Goal: Task Accomplishment & Management: Manage account settings

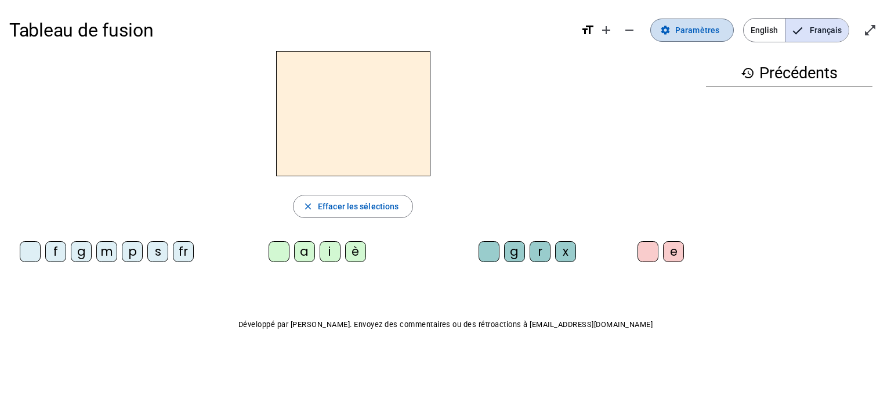
click at [715, 34] on span "Paramètres" at bounding box center [697, 30] width 44 height 14
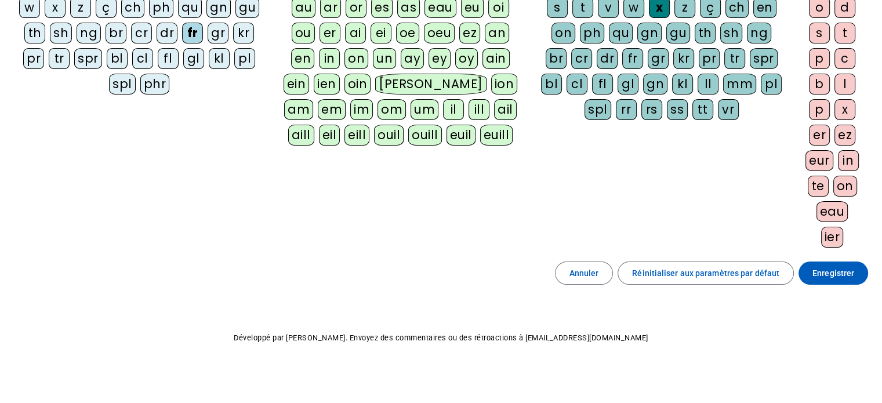
scroll to position [193, 0]
click at [691, 274] on span "Réinitialiser aux paramètres par défaut" at bounding box center [705, 274] width 147 height 14
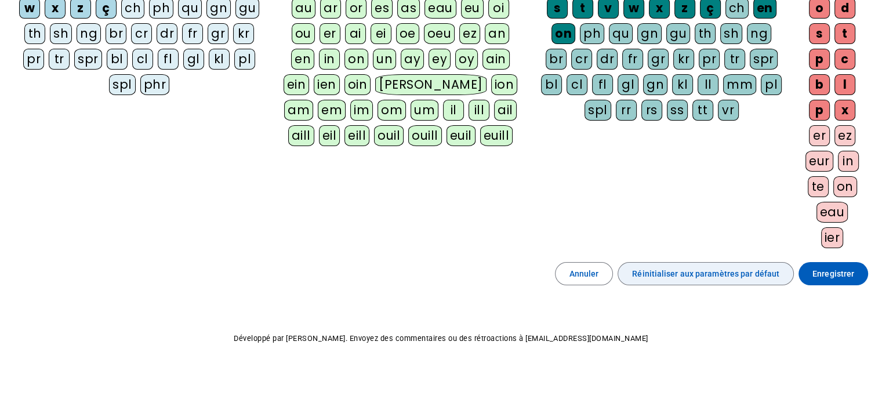
scroll to position [0, 0]
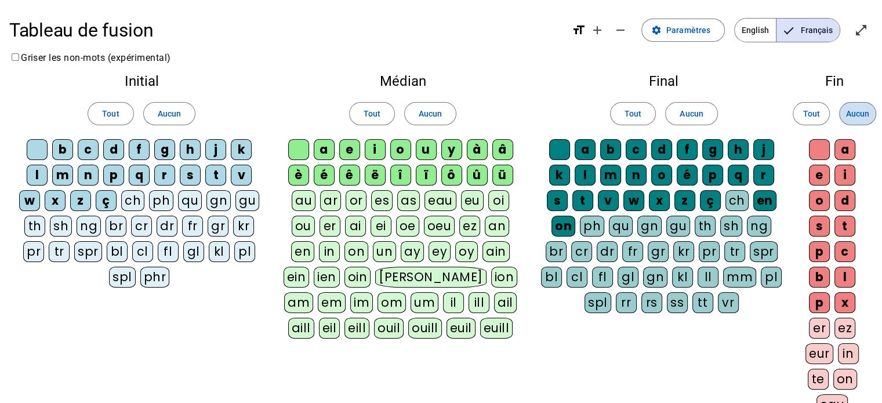
click at [849, 111] on span "Aucun" at bounding box center [857, 114] width 23 height 14
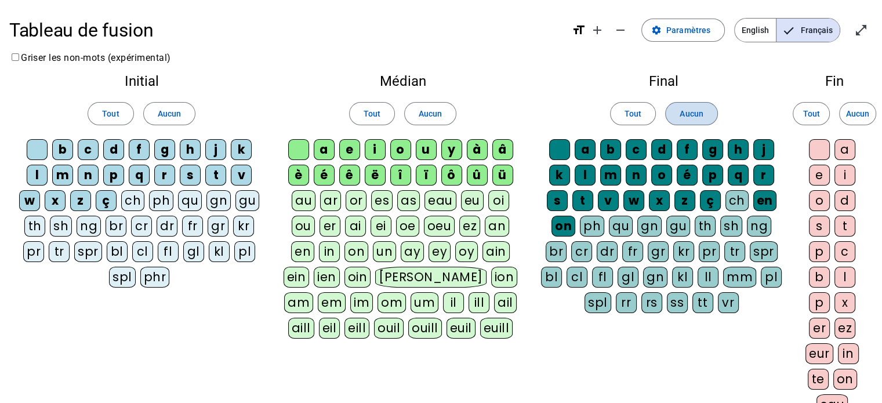
click at [697, 119] on span "Aucun" at bounding box center [691, 114] width 23 height 14
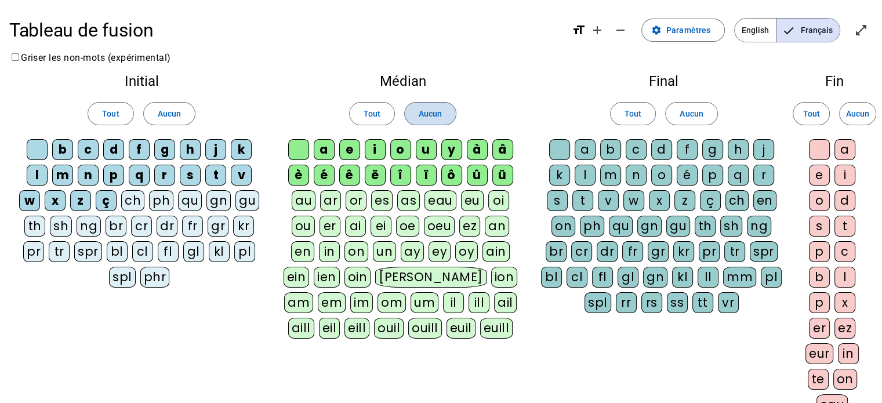
click at [438, 107] on span "Aucun" at bounding box center [430, 114] width 23 height 14
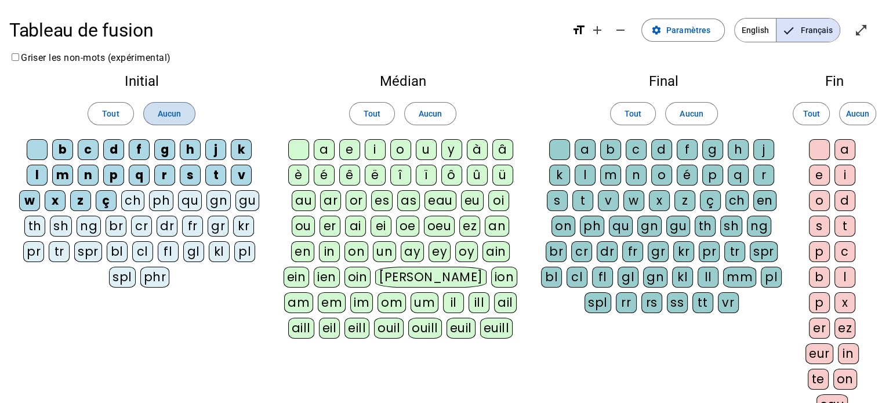
click at [180, 101] on span at bounding box center [169, 114] width 51 height 28
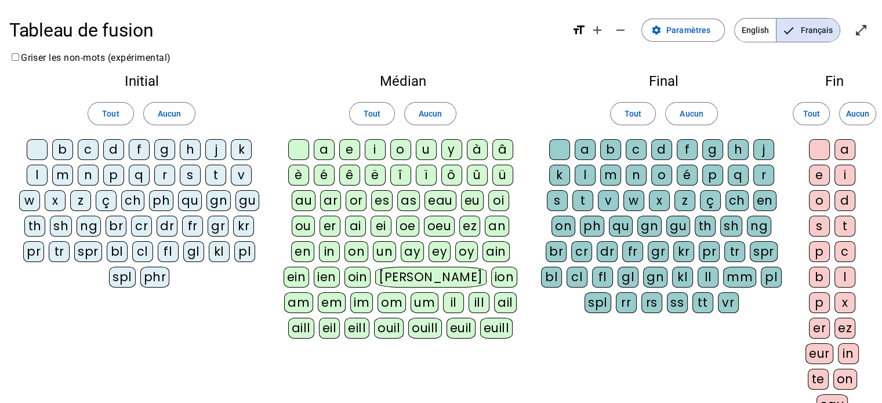
click at [37, 141] on div at bounding box center [37, 149] width 21 height 21
click at [301, 152] on div at bounding box center [298, 149] width 21 height 21
click at [557, 147] on div at bounding box center [559, 149] width 21 height 21
click at [823, 151] on div at bounding box center [819, 149] width 21 height 21
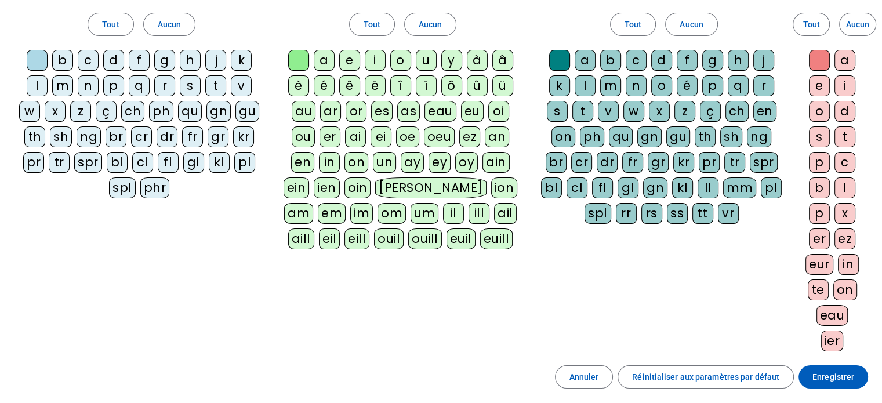
click at [141, 57] on div "f" at bounding box center [139, 60] width 21 height 21
click at [353, 82] on div "ê" at bounding box center [349, 85] width 21 height 21
click at [584, 106] on div "t" at bounding box center [582, 111] width 21 height 21
click at [819, 86] on div "e" at bounding box center [819, 85] width 21 height 21
click at [220, 88] on div "t" at bounding box center [215, 85] width 21 height 21
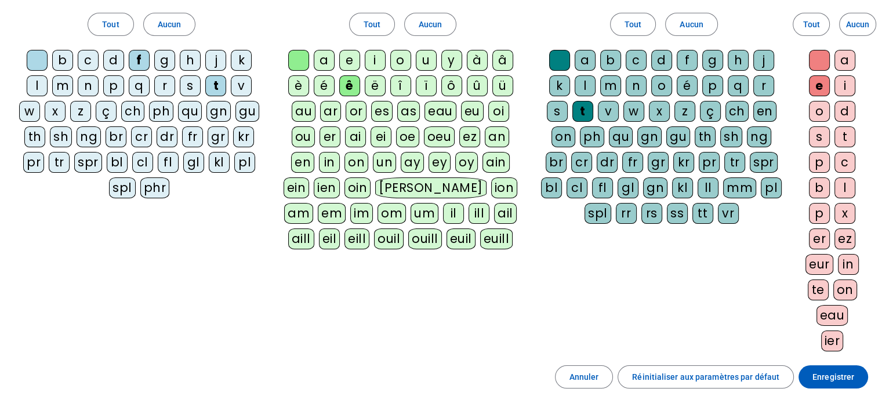
click at [60, 61] on div "b" at bounding box center [62, 60] width 21 height 21
click at [425, 56] on div "u" at bounding box center [426, 60] width 21 height 21
click at [553, 111] on div "s" at bounding box center [557, 111] width 21 height 21
click at [380, 58] on div "i" at bounding box center [375, 60] width 21 height 21
click at [328, 59] on div "a" at bounding box center [324, 60] width 21 height 21
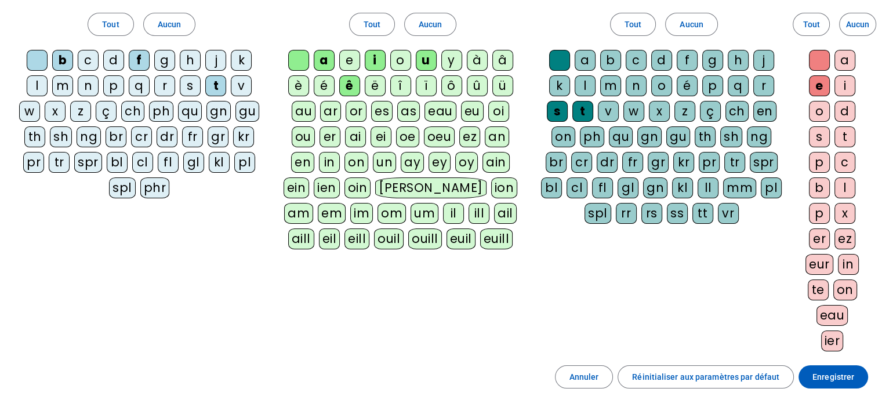
click at [166, 81] on div "r" at bounding box center [164, 85] width 21 height 21
click at [713, 63] on div "g" at bounding box center [712, 60] width 21 height 21
click at [115, 86] on div "p" at bounding box center [113, 85] width 21 height 21
click at [603, 113] on div "v" at bounding box center [608, 111] width 21 height 21
click at [834, 374] on span "Enregistrer" at bounding box center [833, 377] width 42 height 14
